Goal: Information Seeking & Learning: Find specific fact

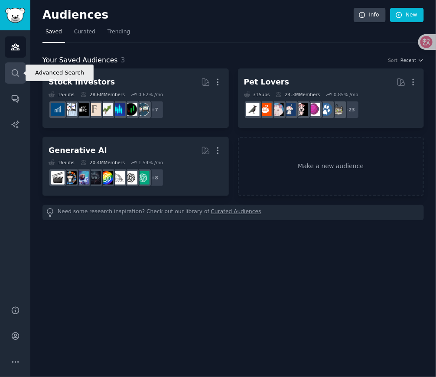
click at [20, 69] on link "Search" at bounding box center [15, 72] width 21 height 21
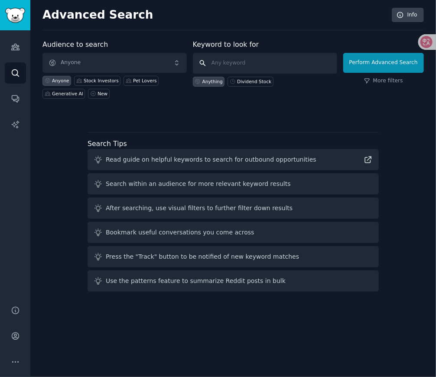
click at [233, 60] on input "text" at bounding box center [265, 63] width 144 height 21
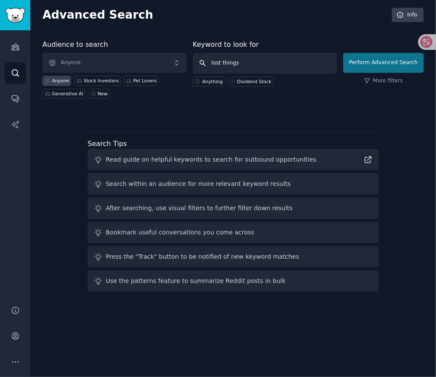
type input "lost things"
click at [383, 59] on button "Perform Advanced Search" at bounding box center [384, 63] width 81 height 20
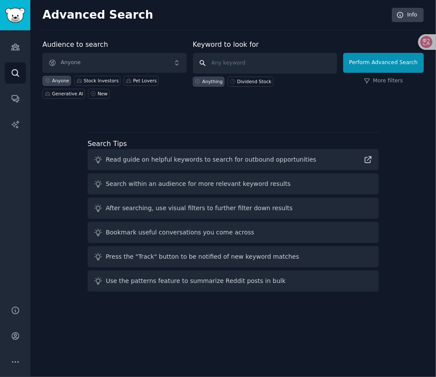
drag, startPoint x: 264, startPoint y: 69, endPoint x: 230, endPoint y: 64, distance: 34.1
click at [230, 64] on input "text" at bounding box center [265, 63] width 144 height 21
type input "help me find"
click button "Perform Advanced Search" at bounding box center [384, 63] width 81 height 20
